Goal: Task Accomplishment & Management: Use online tool/utility

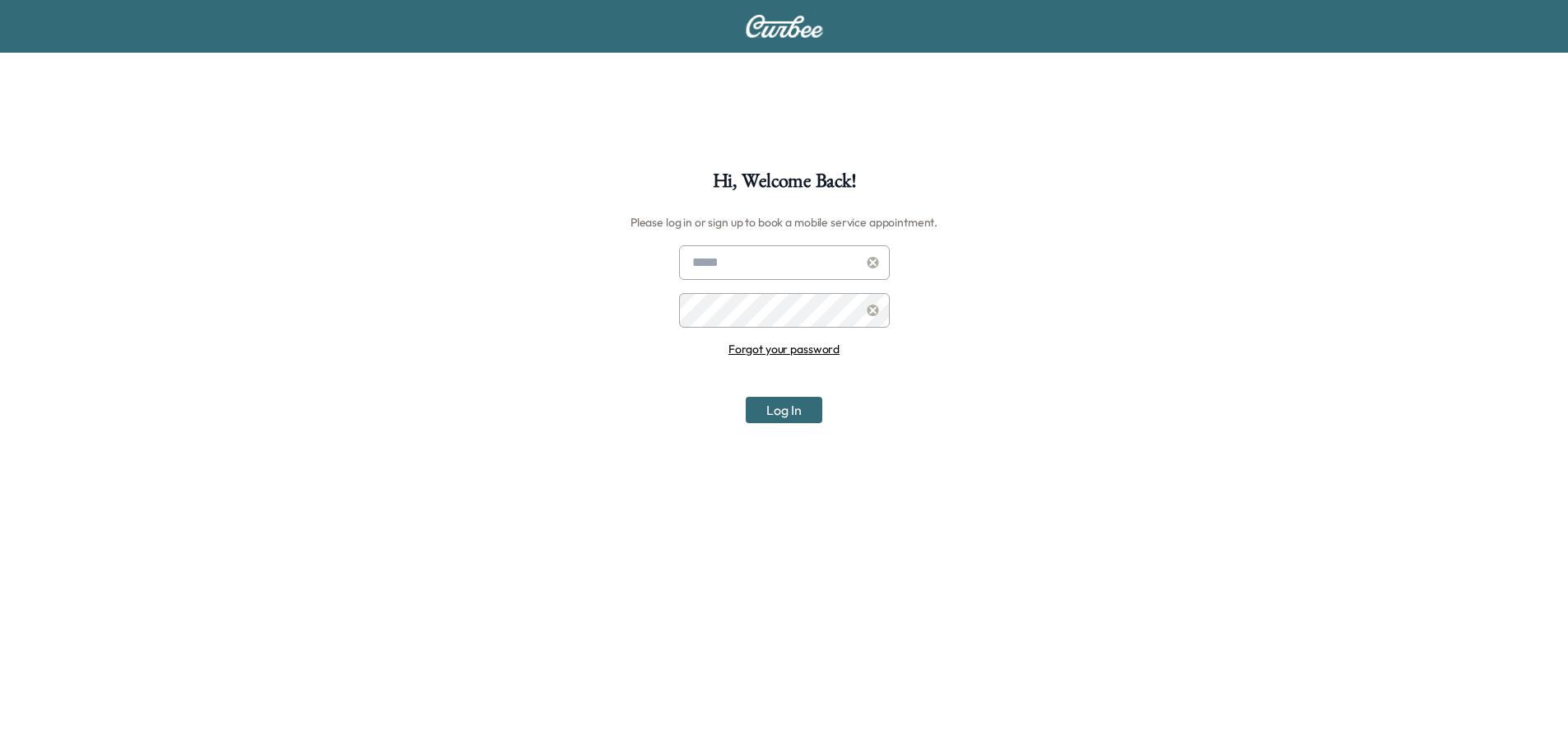
type input "**********"
click at [782, 430] on div "**********" at bounding box center [784, 546] width 1568 height 750
click at [777, 408] on button "Log In" at bounding box center [784, 409] width 76 height 26
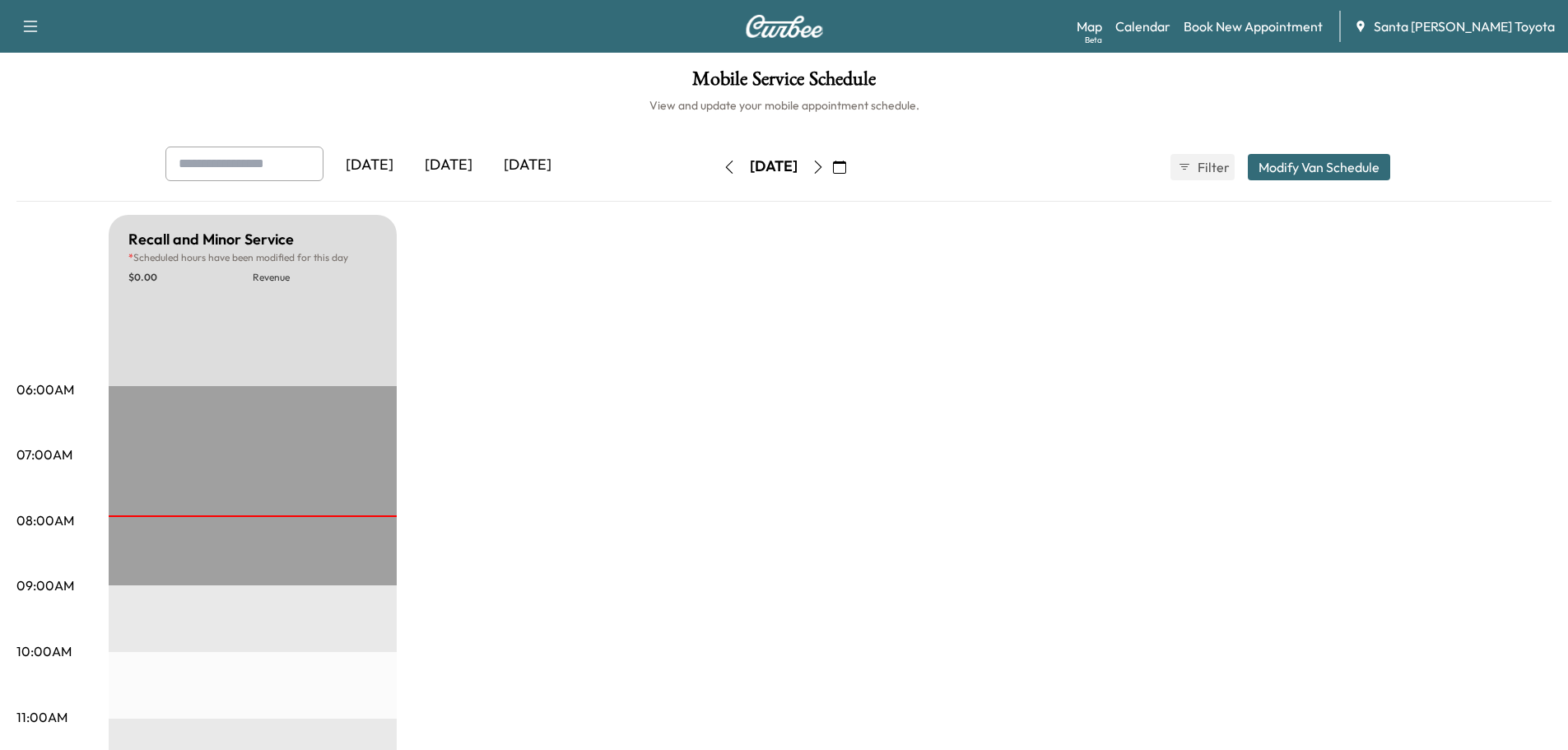
click at [821, 164] on icon "button" at bounding box center [817, 167] width 8 height 14
